Goal: Transaction & Acquisition: Purchase product/service

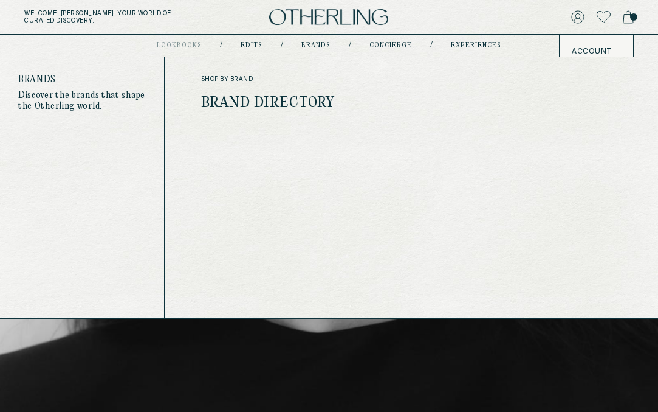
click at [294, 99] on link "Brand Directory" at bounding box center [268, 103] width 134 height 16
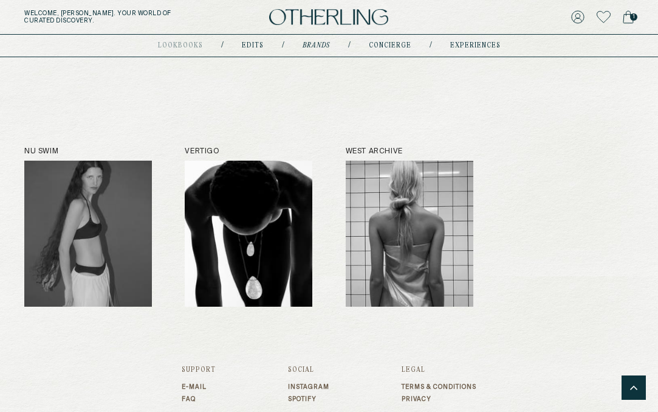
scroll to position [905, 0]
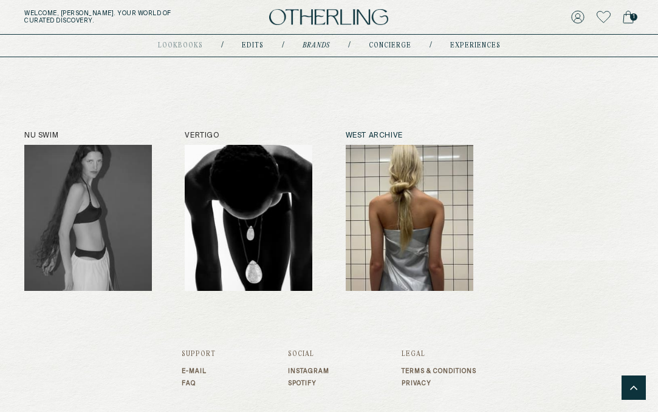
click at [430, 206] on img at bounding box center [410, 218] width 128 height 146
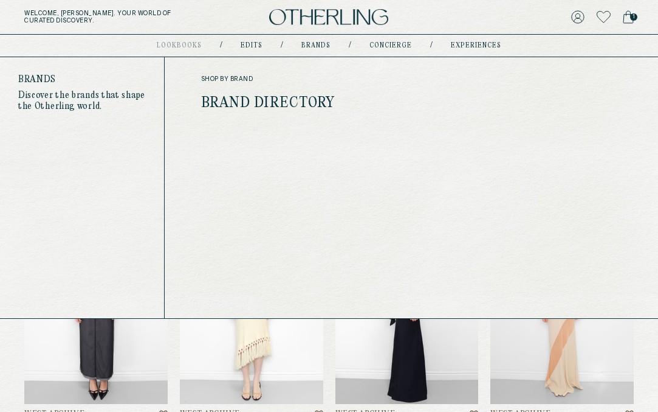
click at [296, 103] on link "Brand Directory" at bounding box center [268, 103] width 134 height 16
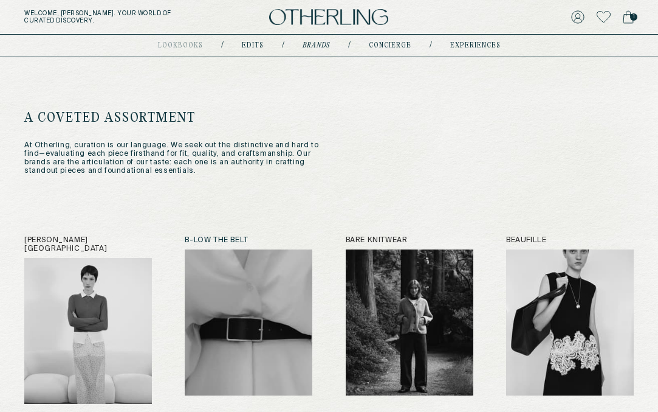
click at [232, 320] on img at bounding box center [249, 322] width 128 height 146
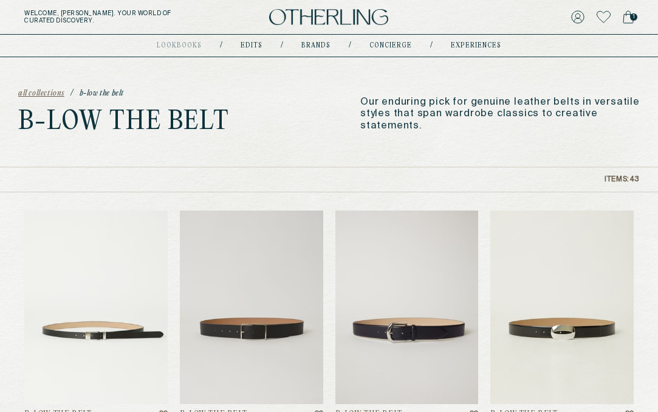
click at [634, 21] on icon at bounding box center [629, 17] width 10 height 12
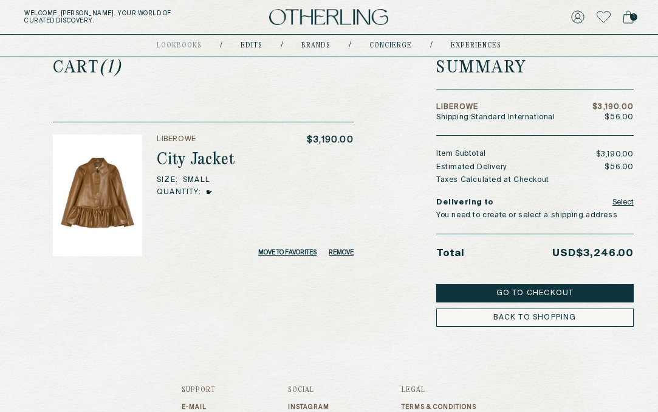
scroll to position [48, 0]
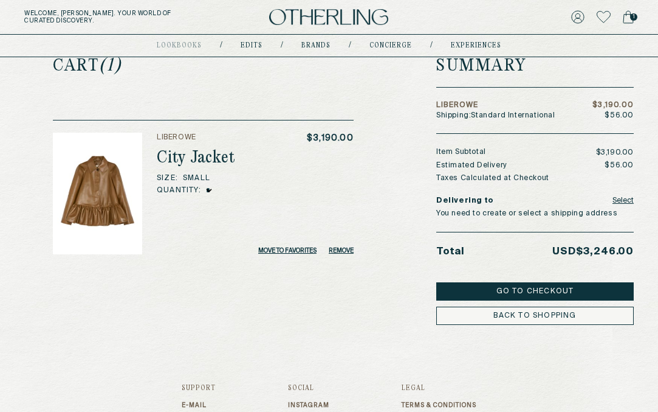
click at [537, 292] on button "Go to Checkout" at bounding box center [536, 291] width 198 height 18
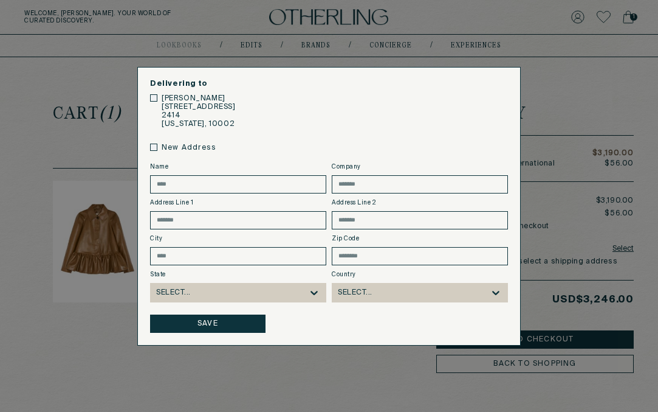
click at [208, 330] on button "Save" at bounding box center [208, 323] width 116 height 18
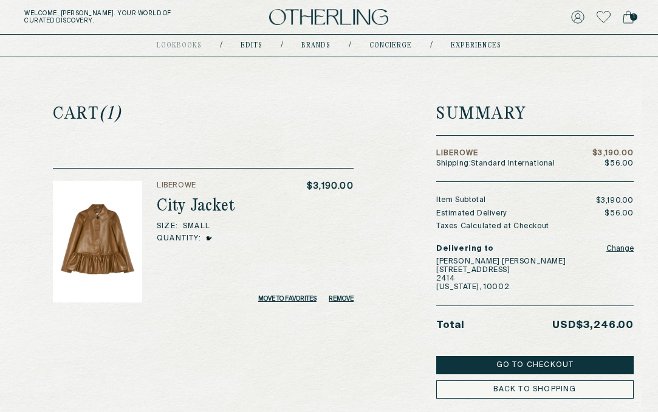
scroll to position [89, 0]
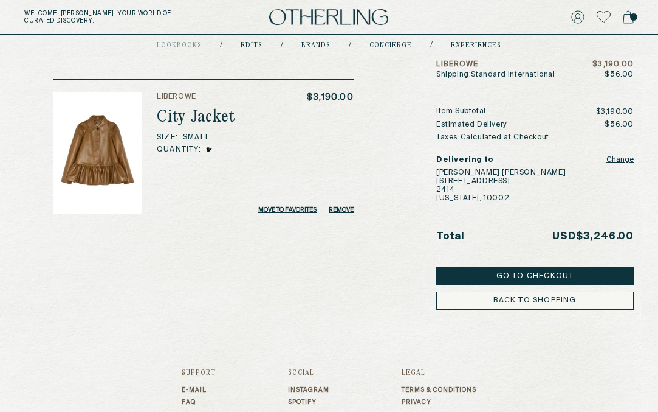
click at [537, 276] on button "Go to Checkout" at bounding box center [536, 276] width 198 height 18
